Goal: Navigation & Orientation: Understand site structure

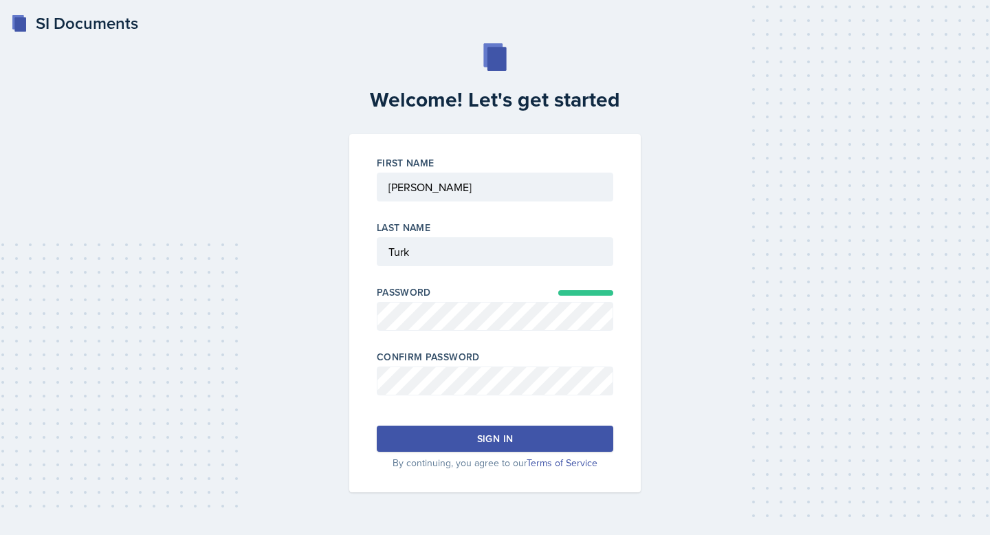
click at [481, 436] on div "Sign in" at bounding box center [495, 439] width 36 height 14
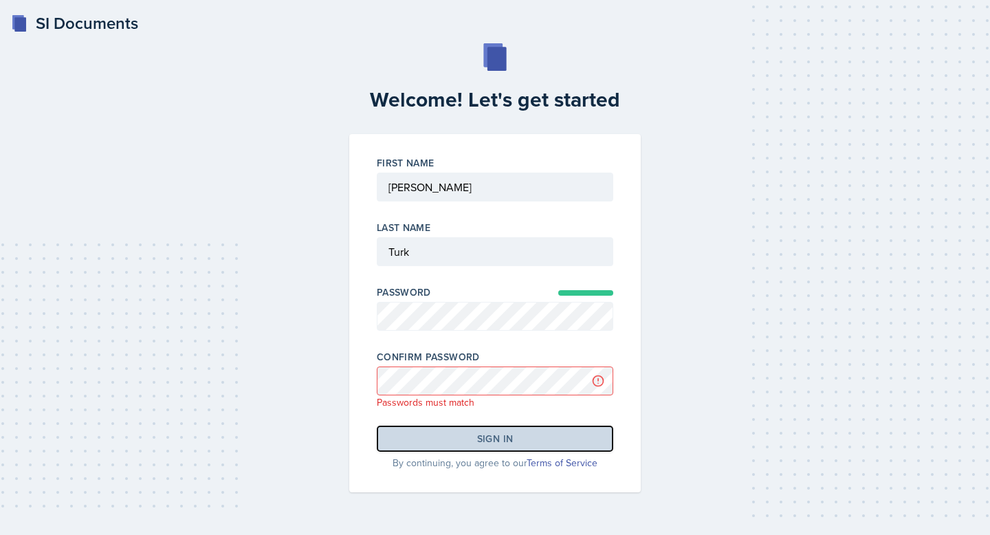
click at [504, 436] on div "Sign in" at bounding box center [495, 439] width 36 height 14
click at [466, 446] on button "Sign in" at bounding box center [495, 439] width 237 height 26
click at [468, 442] on button "Sign in" at bounding box center [495, 439] width 237 height 26
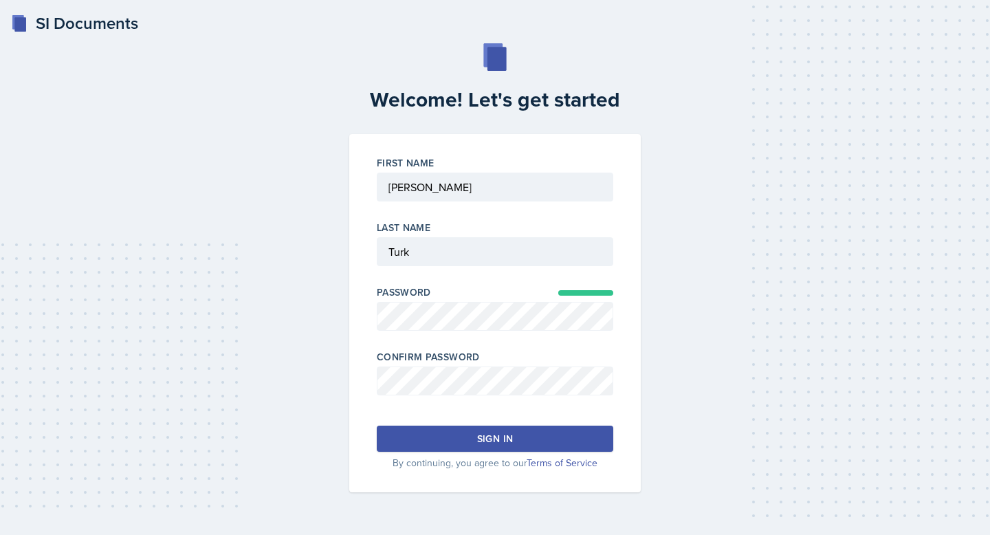
click at [483, 428] on button "Sign in" at bounding box center [495, 439] width 237 height 26
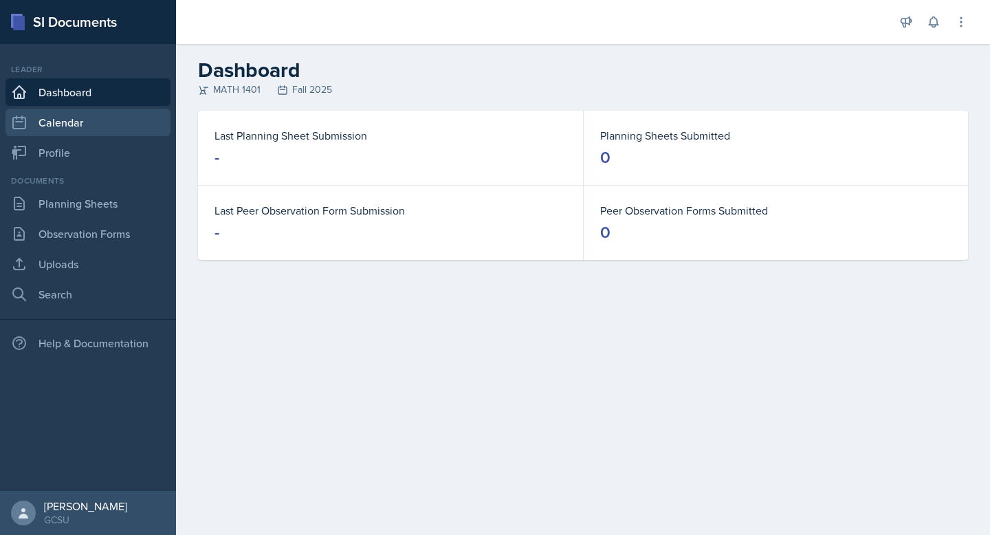
click at [78, 123] on link "Calendar" at bounding box center [88, 123] width 165 height 28
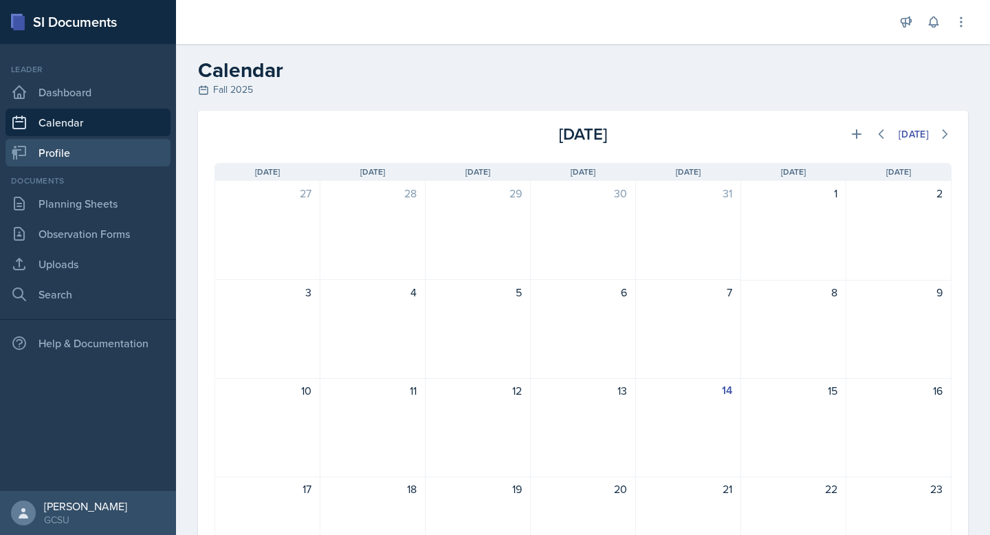
click at [118, 156] on link "Profile" at bounding box center [88, 153] width 165 height 28
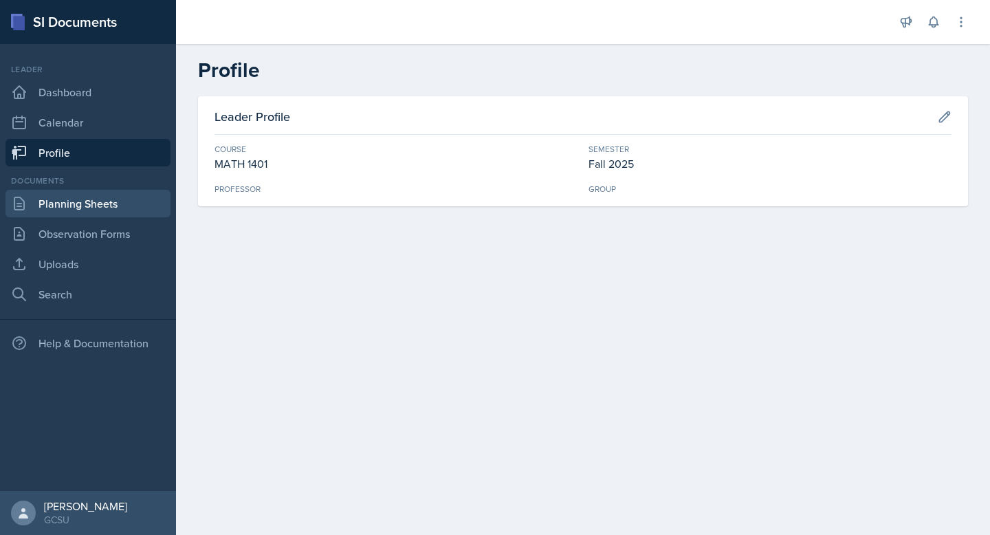
click at [109, 196] on link "Planning Sheets" at bounding box center [88, 204] width 165 height 28
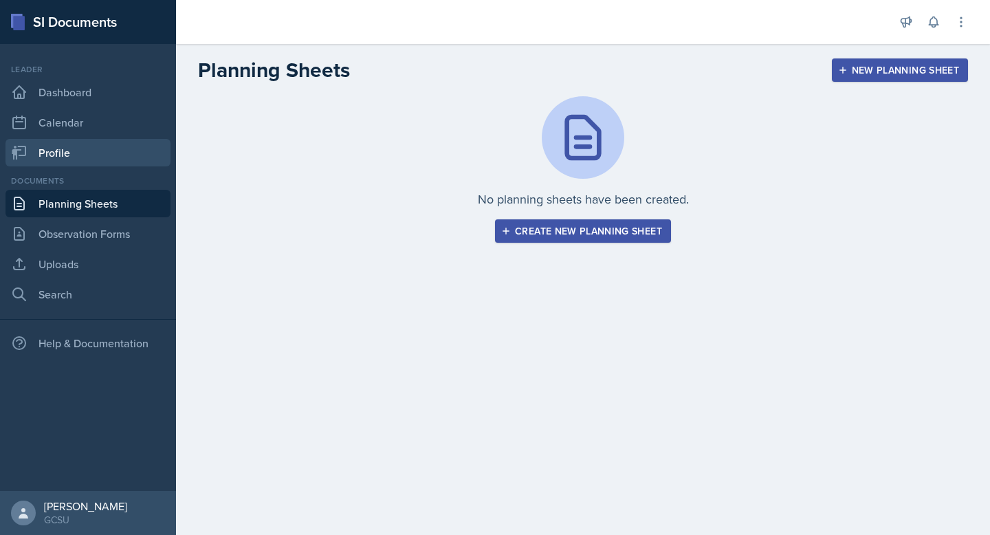
click at [105, 156] on link "Profile" at bounding box center [88, 153] width 165 height 28
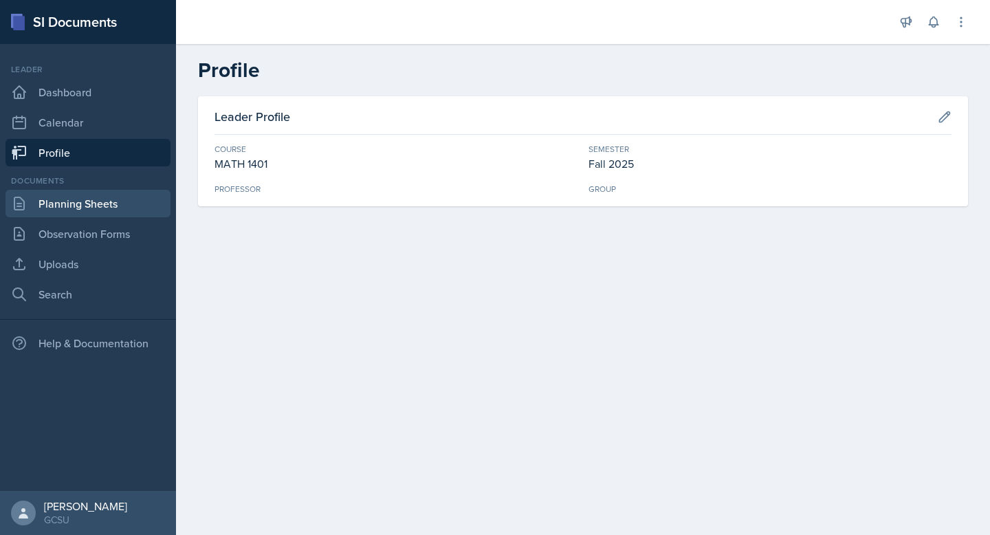
click at [100, 208] on link "Planning Sheets" at bounding box center [88, 204] width 165 height 28
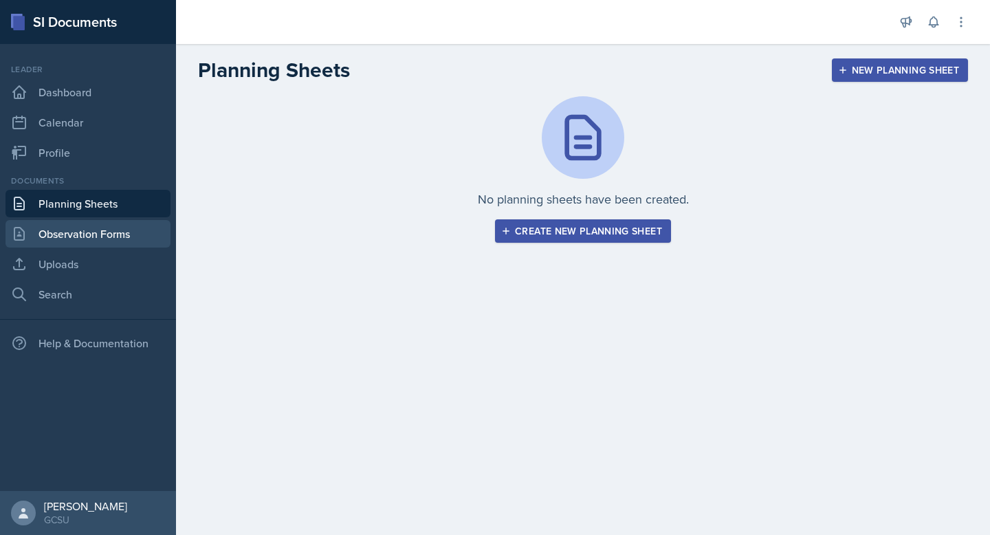
click at [97, 236] on link "Observation Forms" at bounding box center [88, 234] width 165 height 28
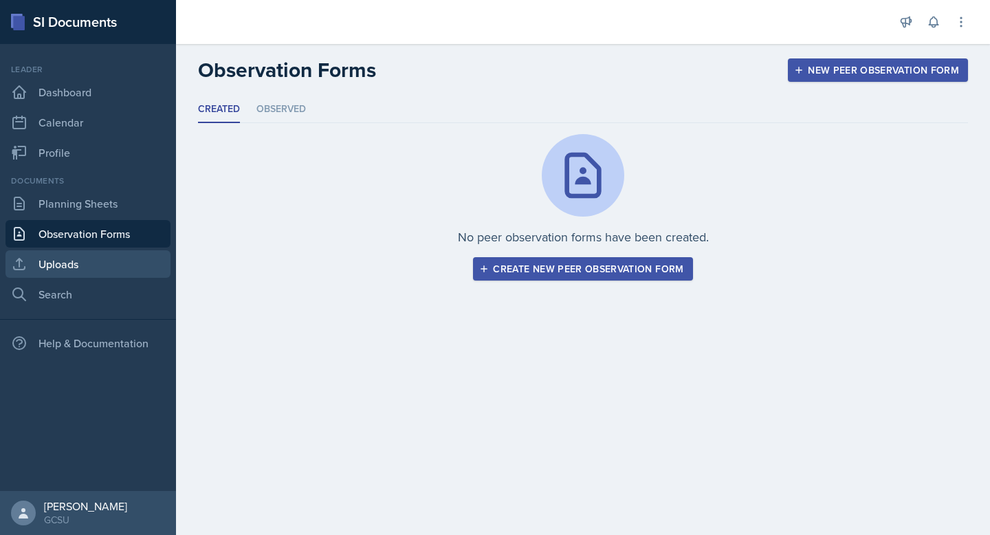
click at [94, 265] on link "Uploads" at bounding box center [88, 264] width 165 height 28
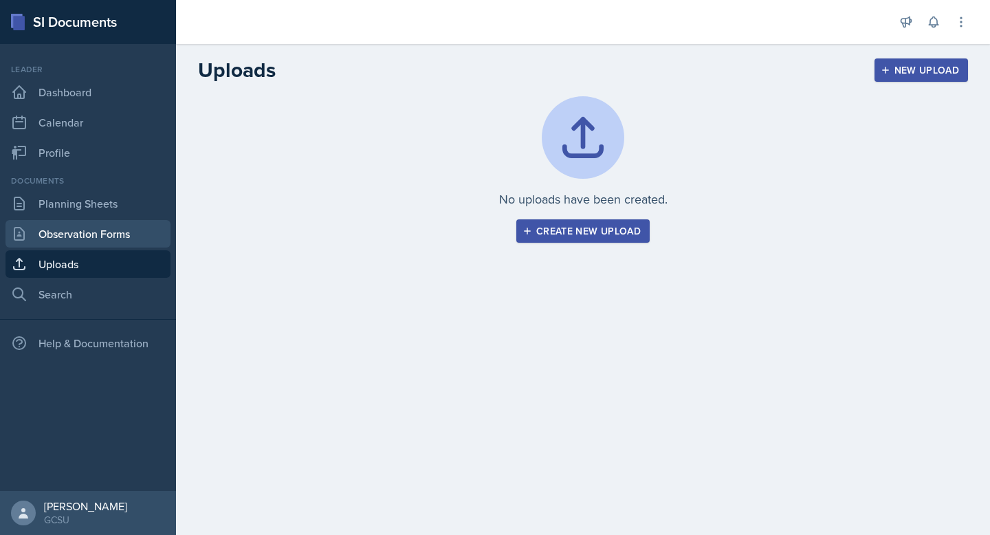
click at [109, 234] on link "Observation Forms" at bounding box center [88, 234] width 165 height 28
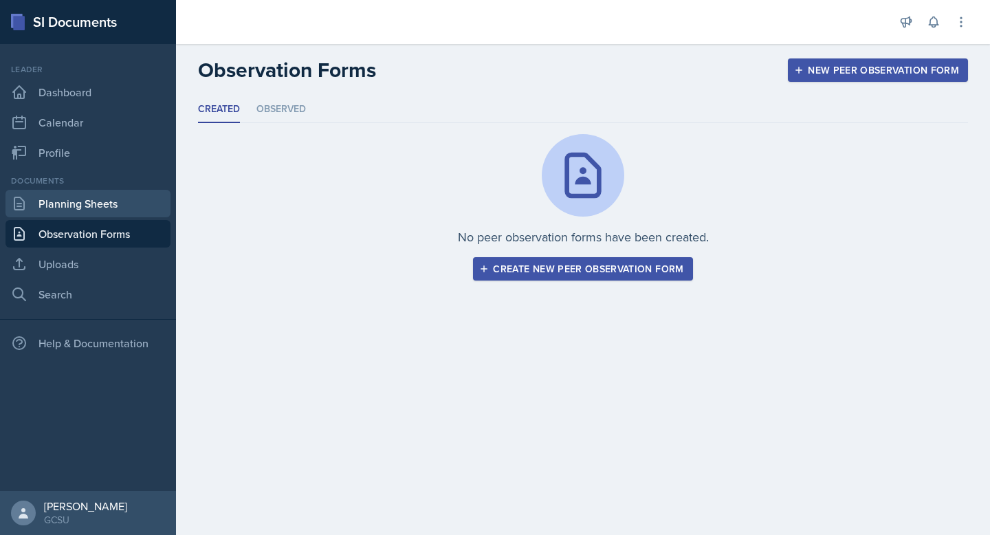
click at [111, 195] on link "Planning Sheets" at bounding box center [88, 204] width 165 height 28
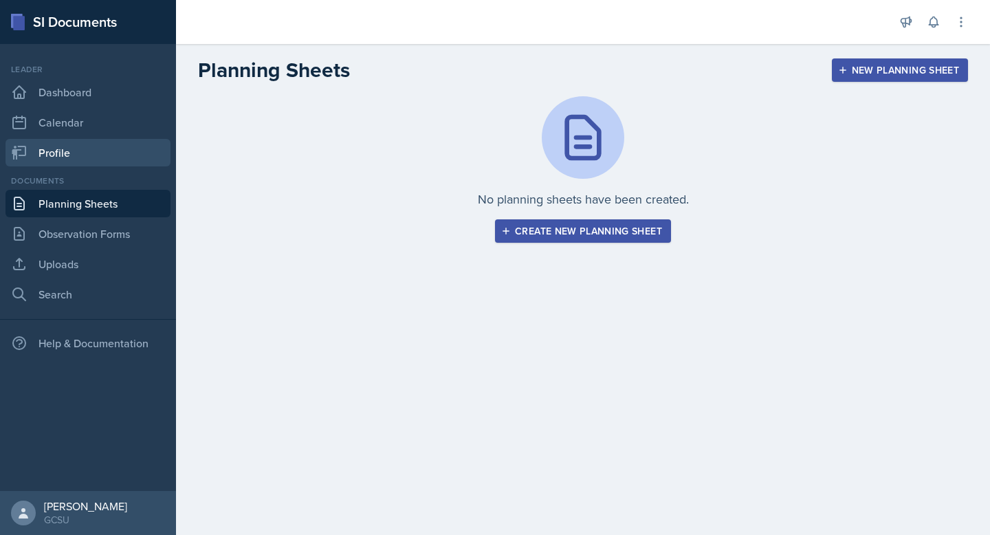
click at [116, 140] on link "Profile" at bounding box center [88, 153] width 165 height 28
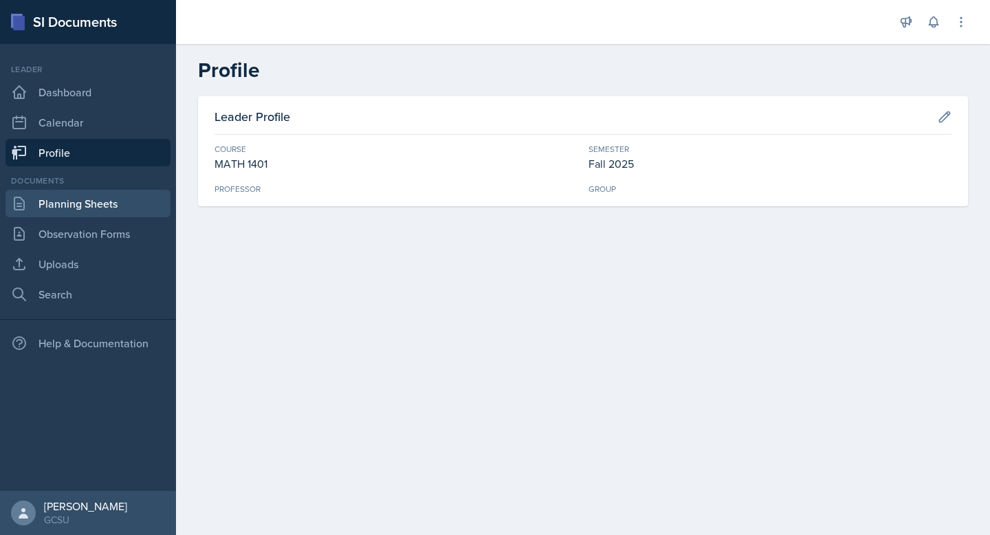
click at [58, 211] on link "Planning Sheets" at bounding box center [88, 204] width 165 height 28
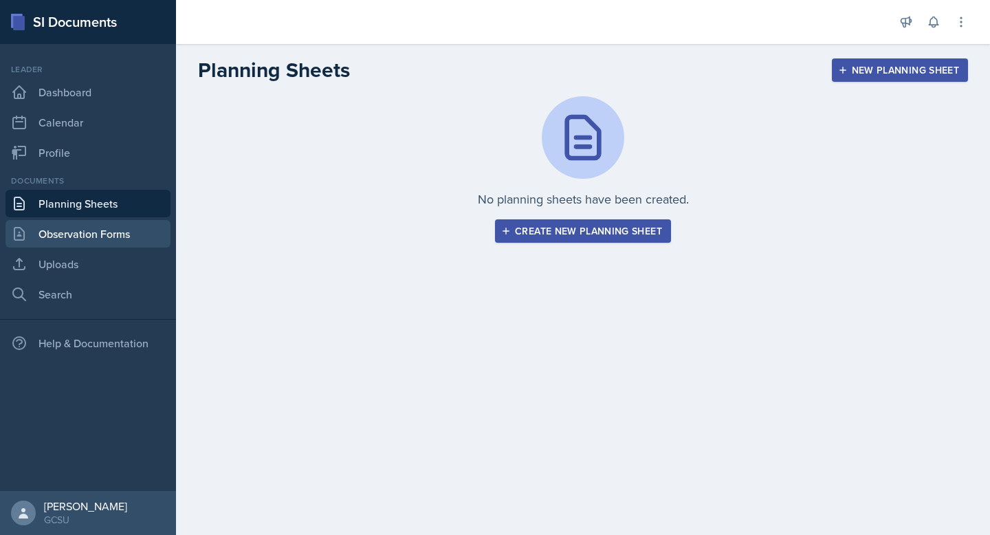
click at [52, 232] on link "Observation Forms" at bounding box center [88, 234] width 165 height 28
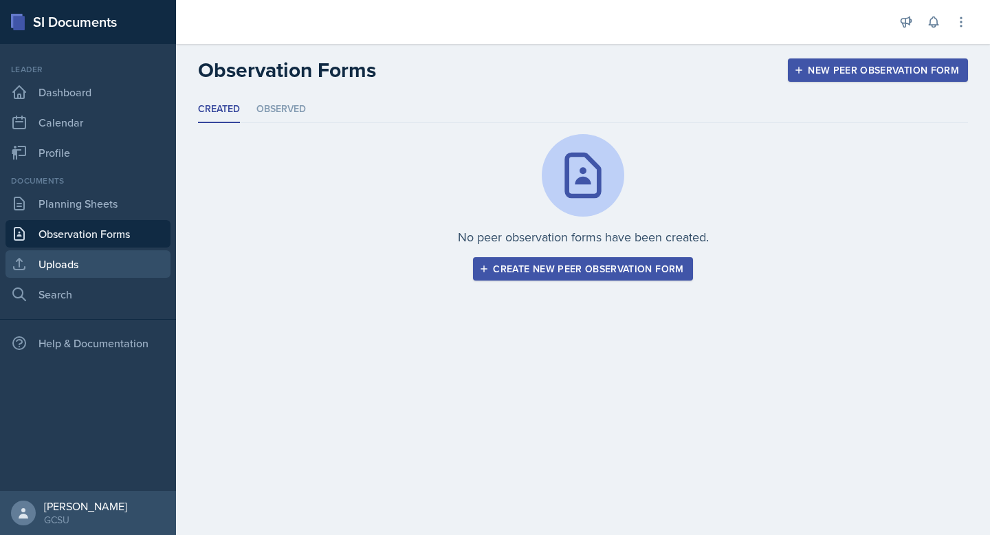
click at [50, 259] on link "Uploads" at bounding box center [88, 264] width 165 height 28
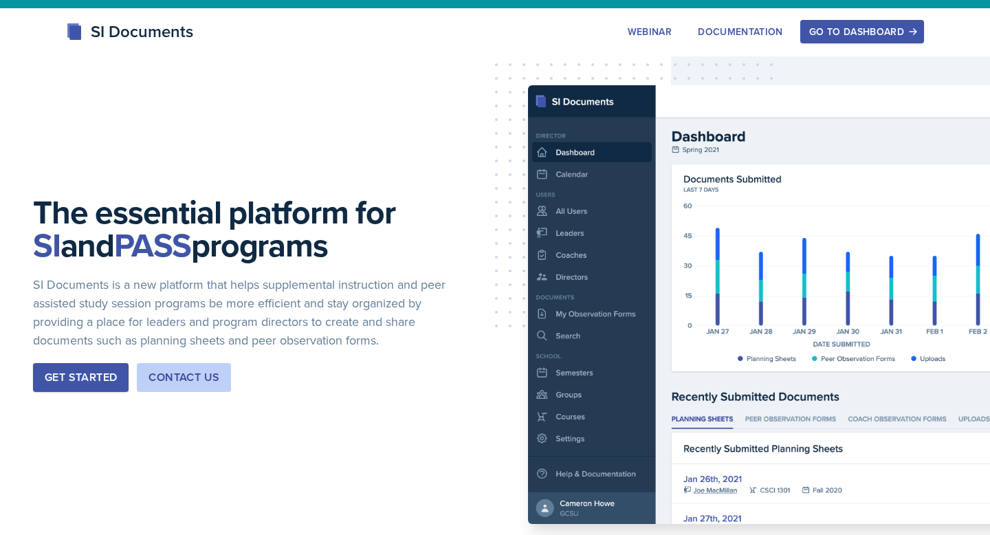
scroll to position [36, 0]
